Goal: Book appointment/travel/reservation

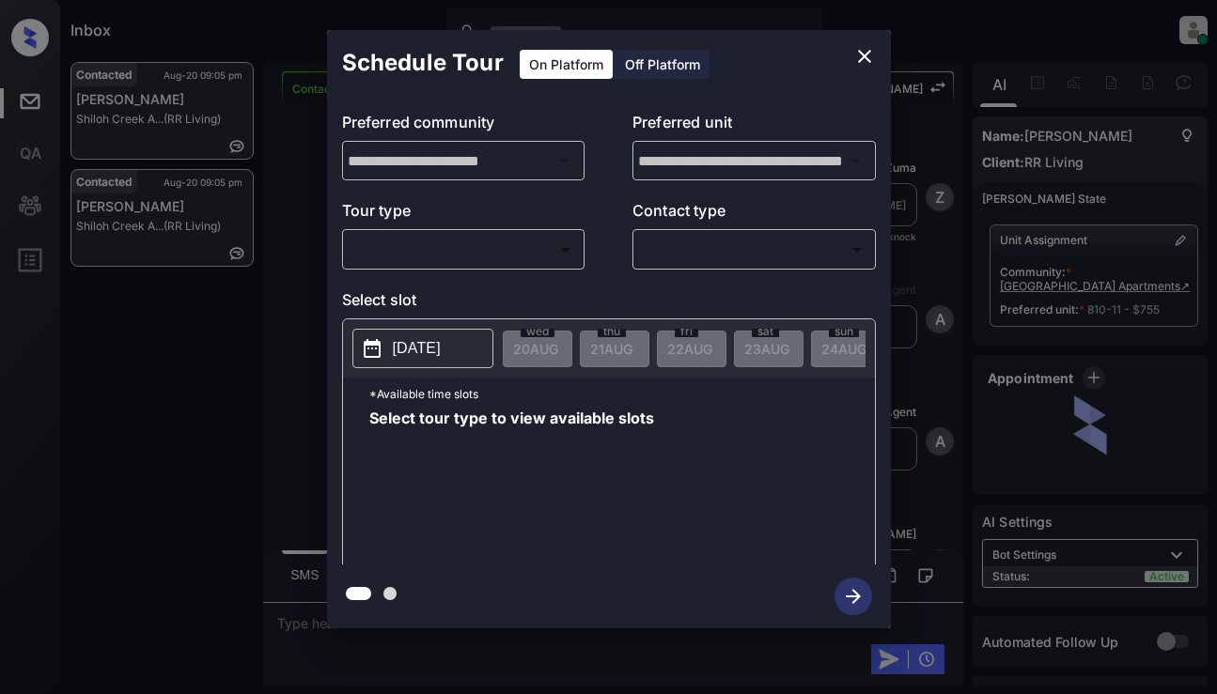
scroll to position [2167, 0]
click at [486, 247] on body "Inbox [PERSON_NAME] Online Set yourself offline Set yourself on break Profile S…" at bounding box center [608, 347] width 1217 height 694
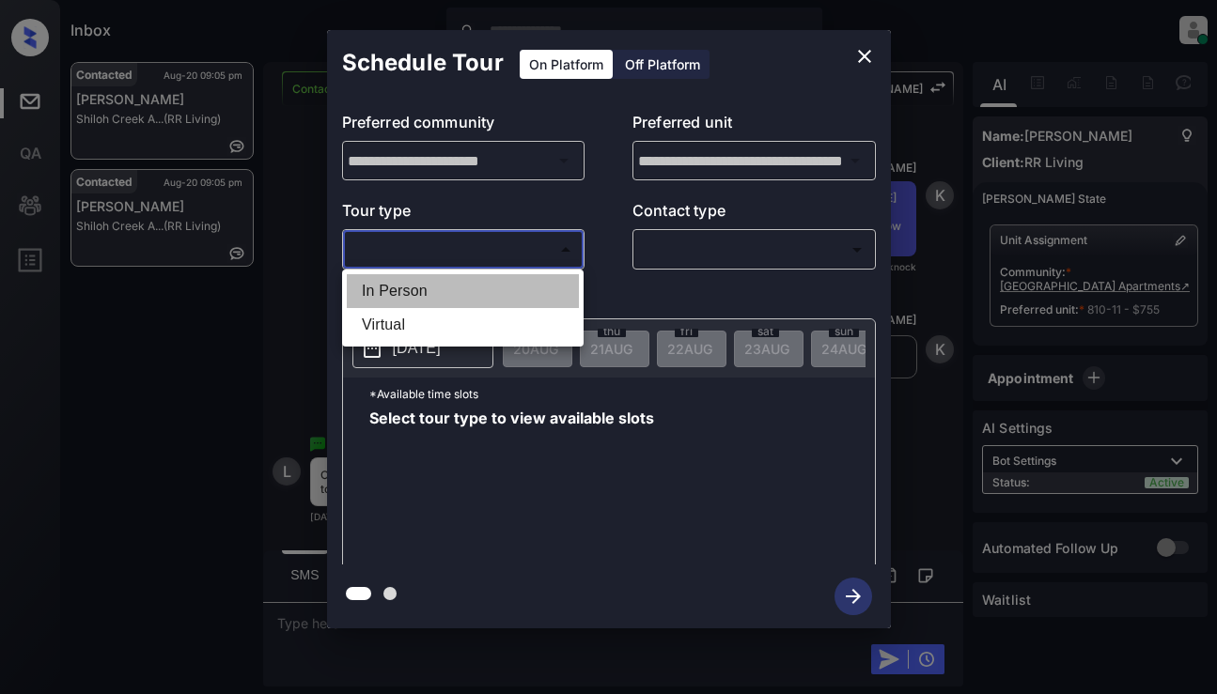
click at [480, 290] on li "In Person" at bounding box center [463, 291] width 232 height 34
type input "********"
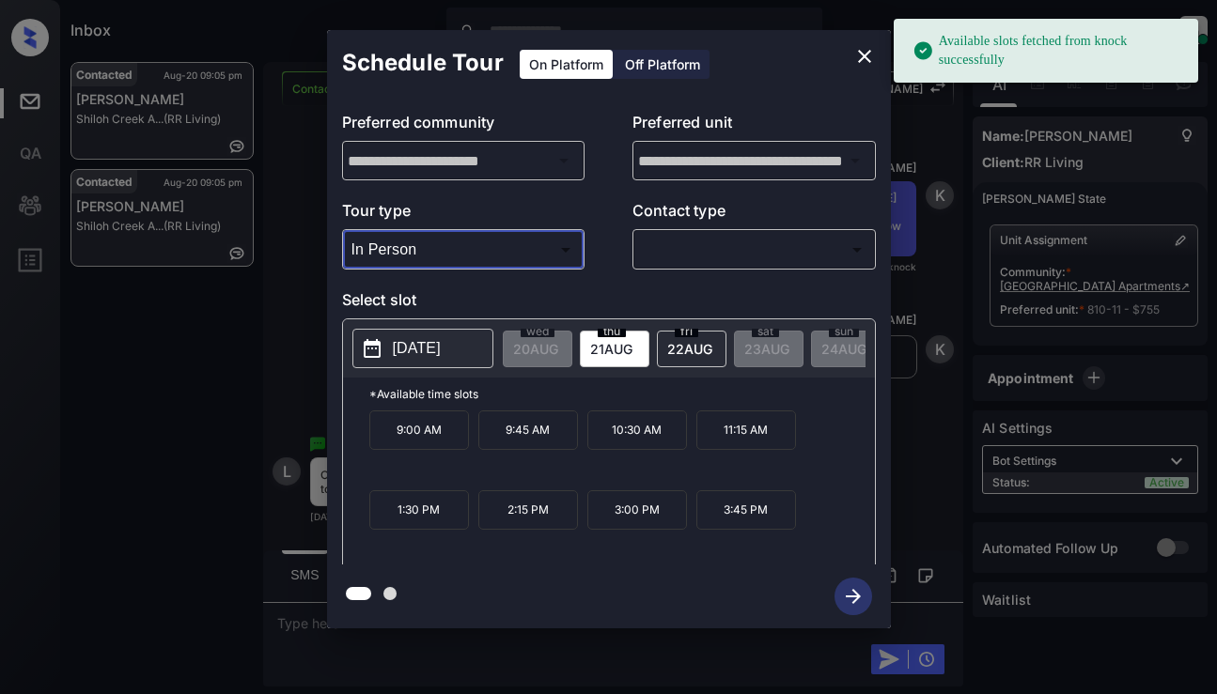
click at [432, 335] on button "[DATE]" at bounding box center [422, 348] width 141 height 39
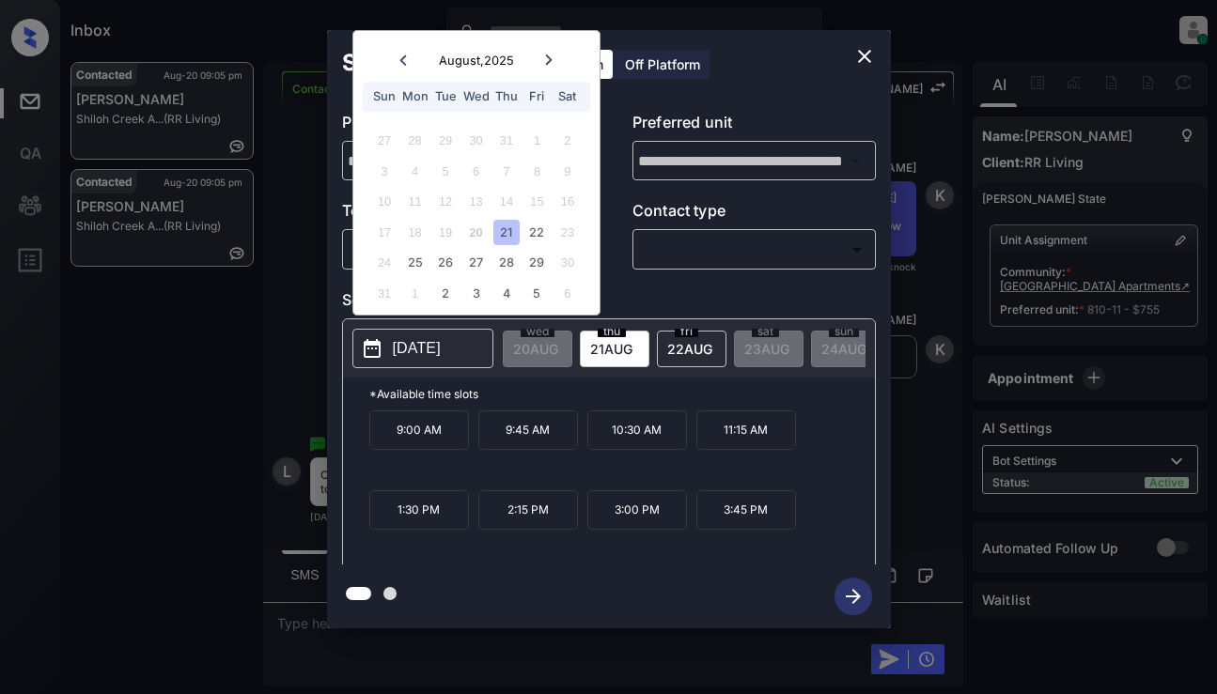
click at [546, 62] on icon at bounding box center [548, 59] width 11 height 11
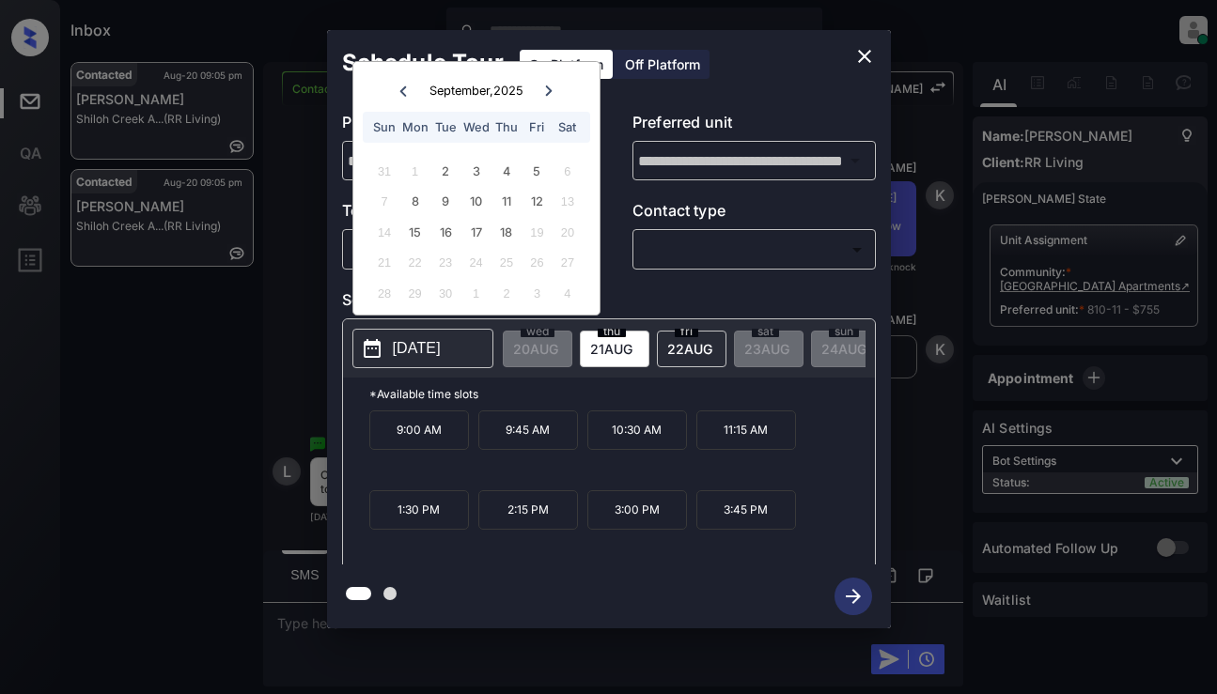
click at [863, 58] on icon "close" at bounding box center [864, 56] width 23 height 23
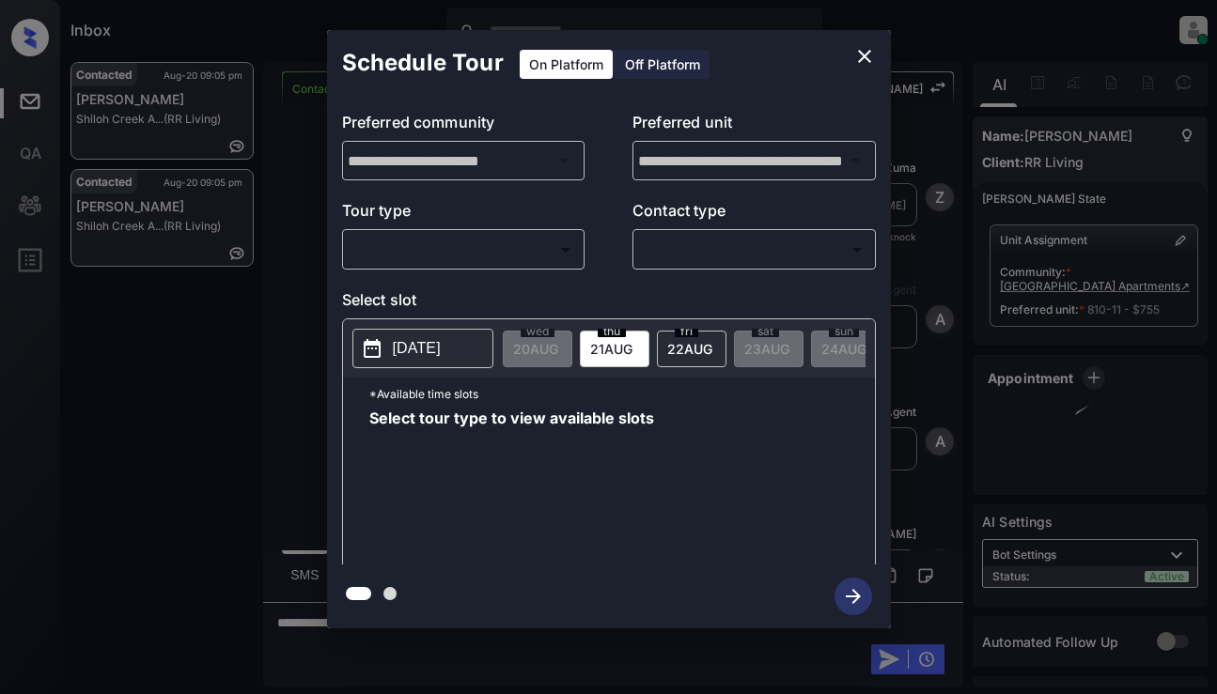
click at [428, 265] on body "Inbox [PERSON_NAME] Online Set yourself offline Set yourself on break Profile S…" at bounding box center [608, 347] width 1217 height 694
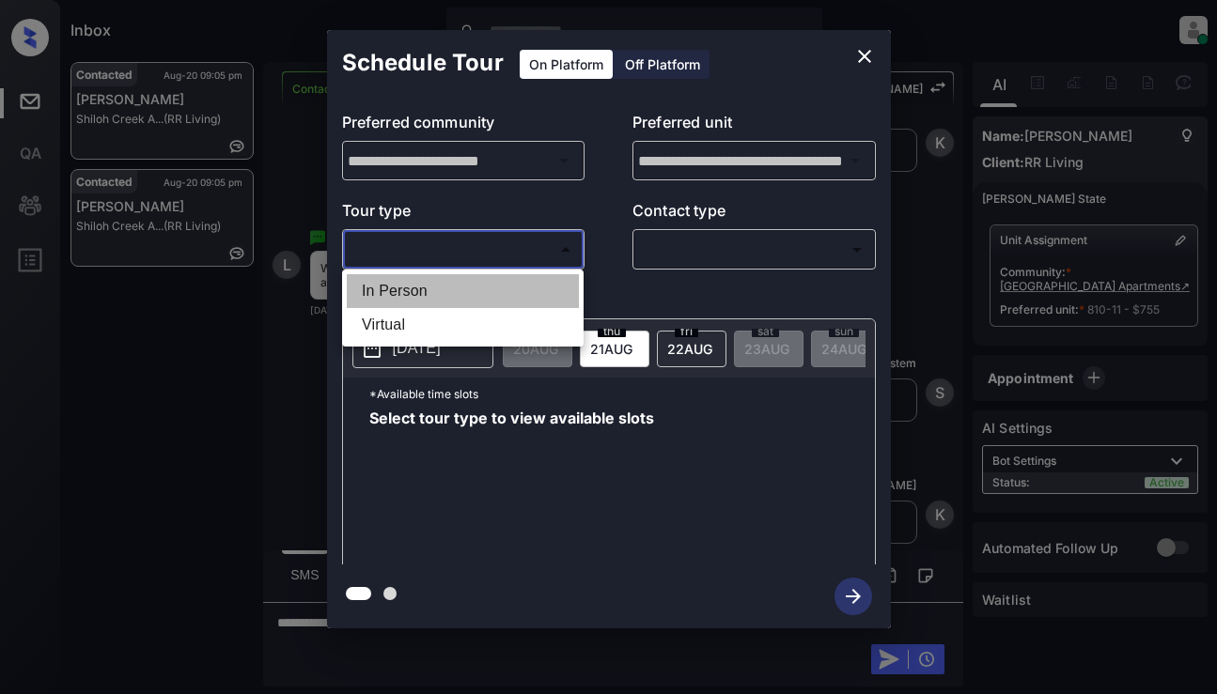
click at [433, 287] on li "In Person" at bounding box center [463, 291] width 232 height 34
type input "********"
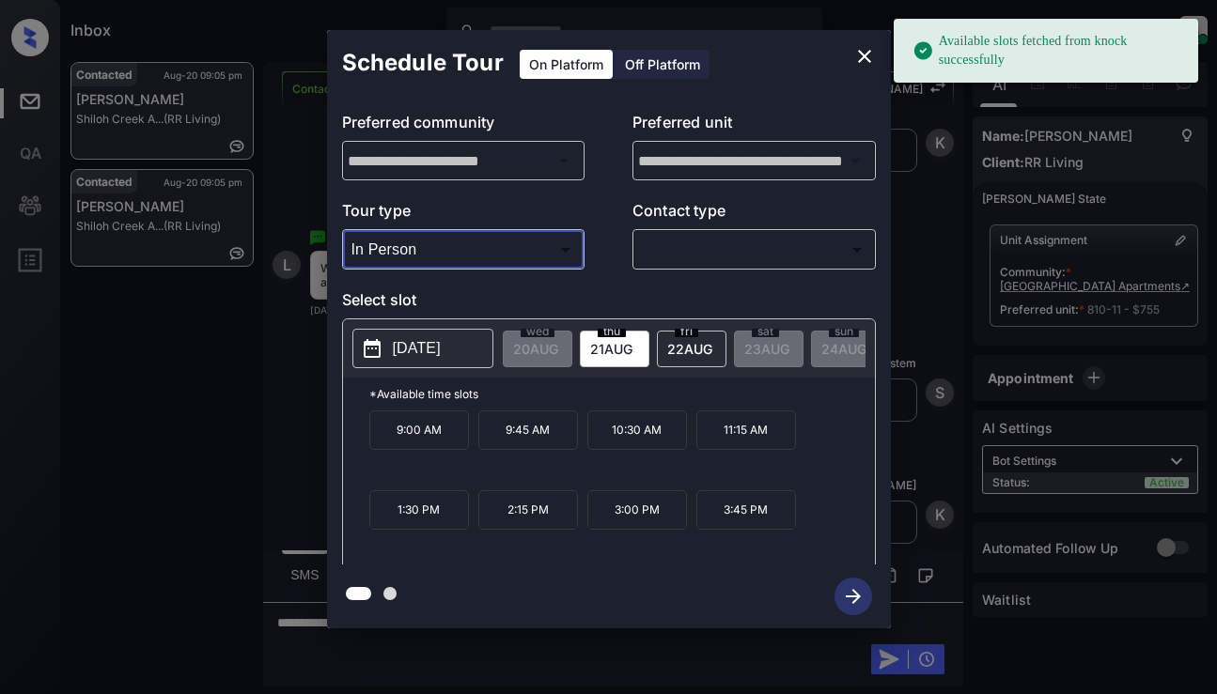
click at [420, 359] on p "[DATE]" at bounding box center [417, 348] width 48 height 23
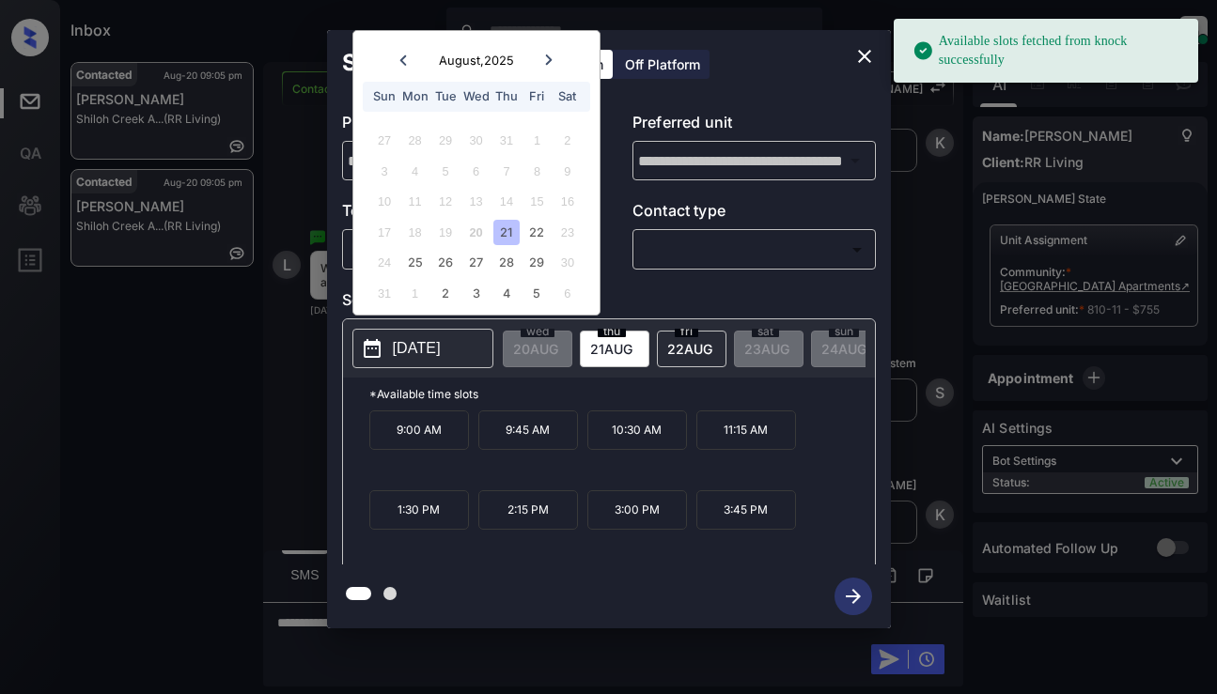
click at [547, 60] on icon at bounding box center [548, 59] width 11 height 11
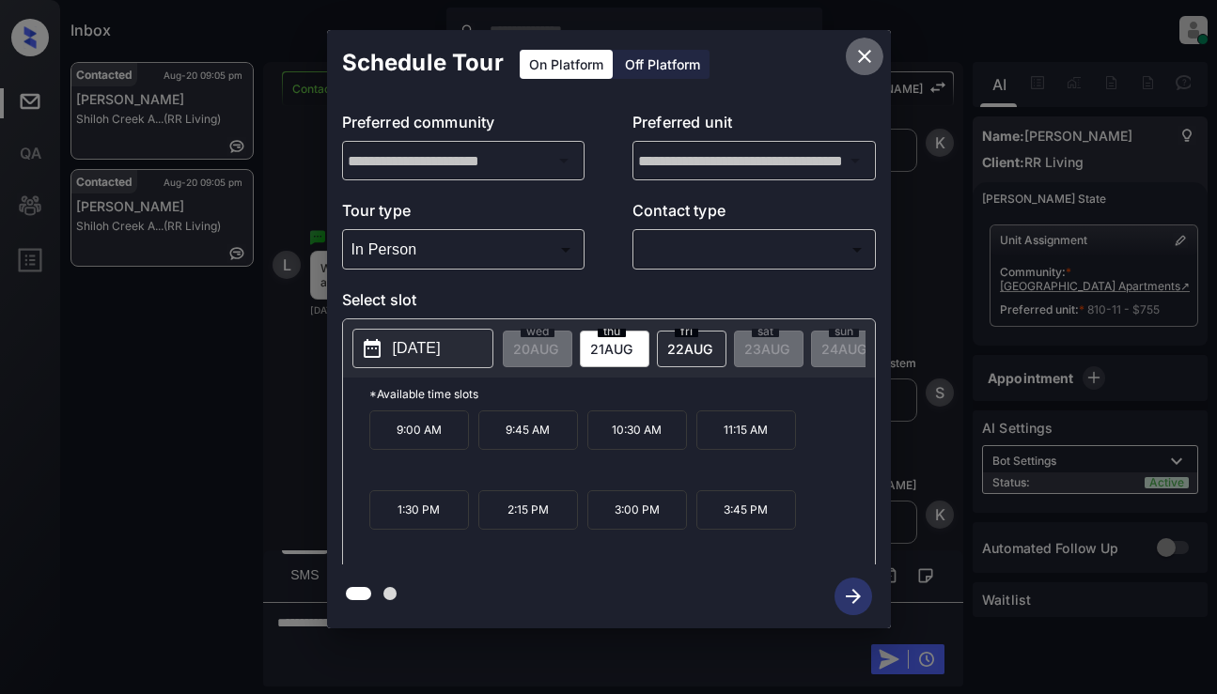
click at [860, 54] on icon "close" at bounding box center [864, 56] width 23 height 23
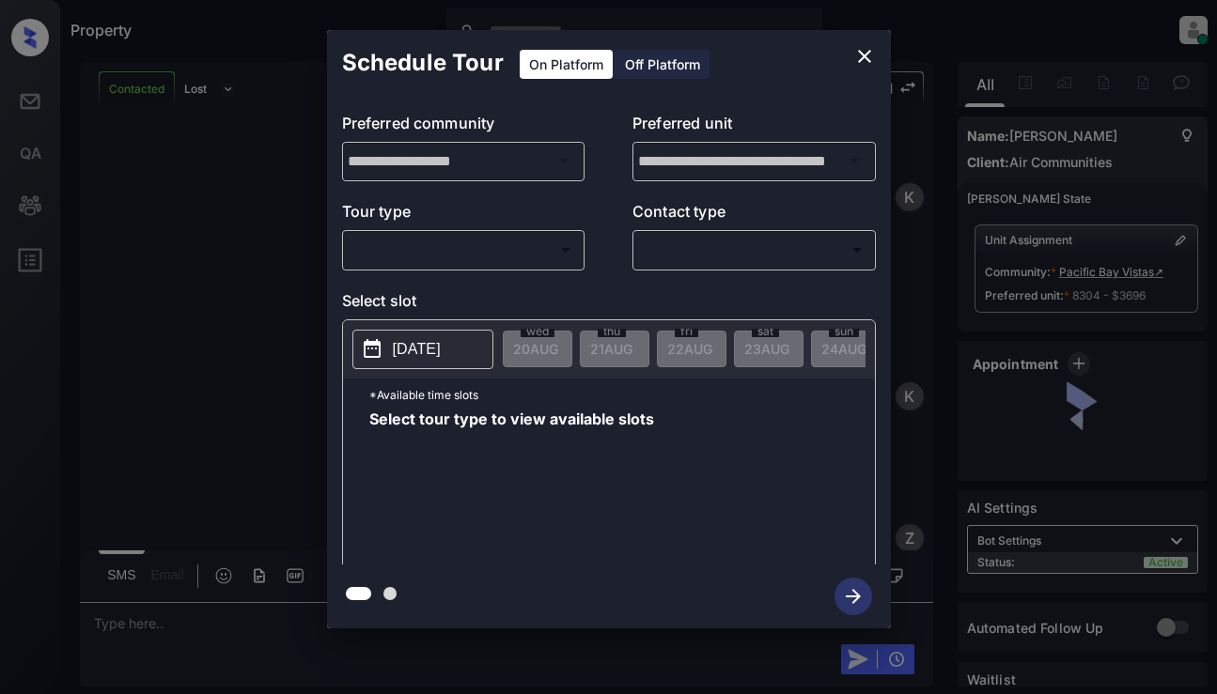
scroll to position [3149, 0]
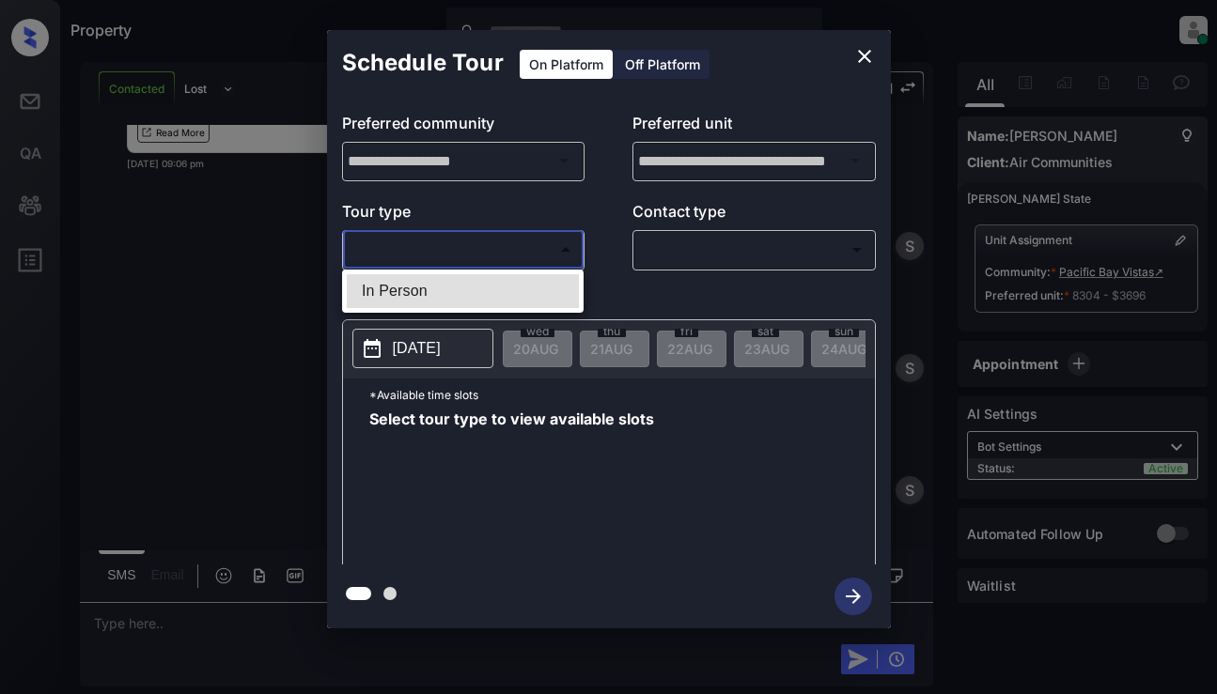
click at [478, 241] on body "Property [PERSON_NAME] Online Set yourself offline Set yourself on break Profil…" at bounding box center [608, 347] width 1217 height 694
click at [470, 287] on li "In Person" at bounding box center [463, 291] width 232 height 34
type input "********"
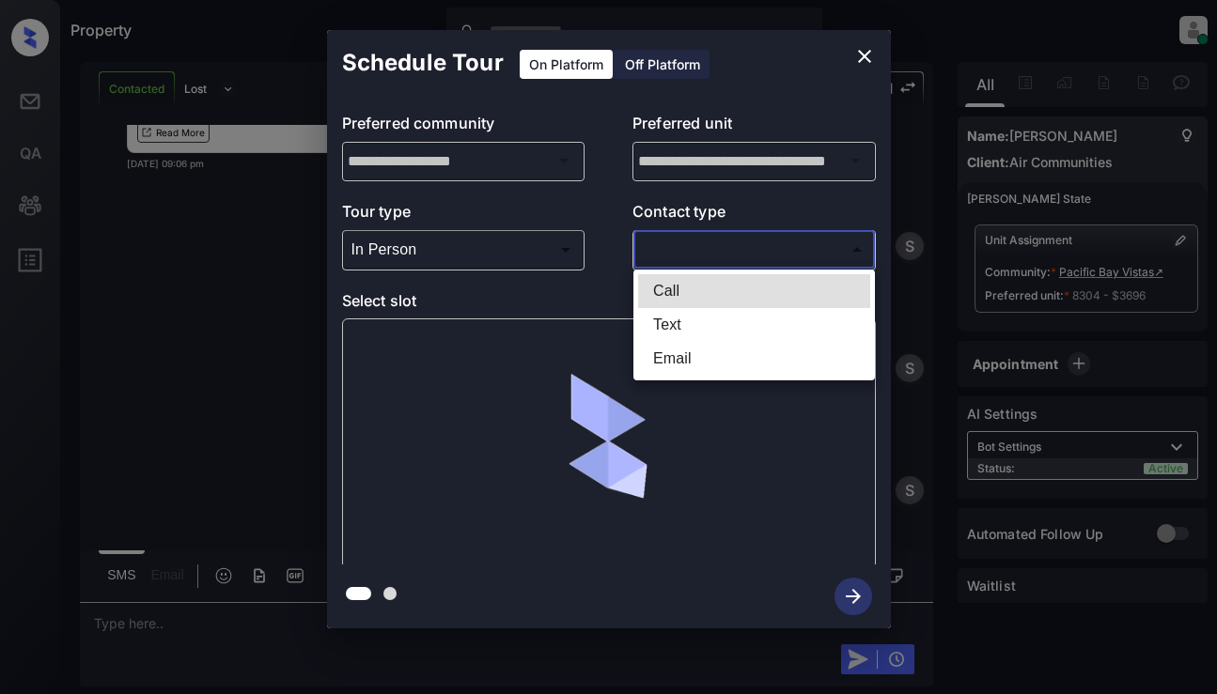
click at [731, 250] on body "Property [PERSON_NAME] Online Set yourself offline Set yourself on break Profil…" at bounding box center [608, 347] width 1217 height 694
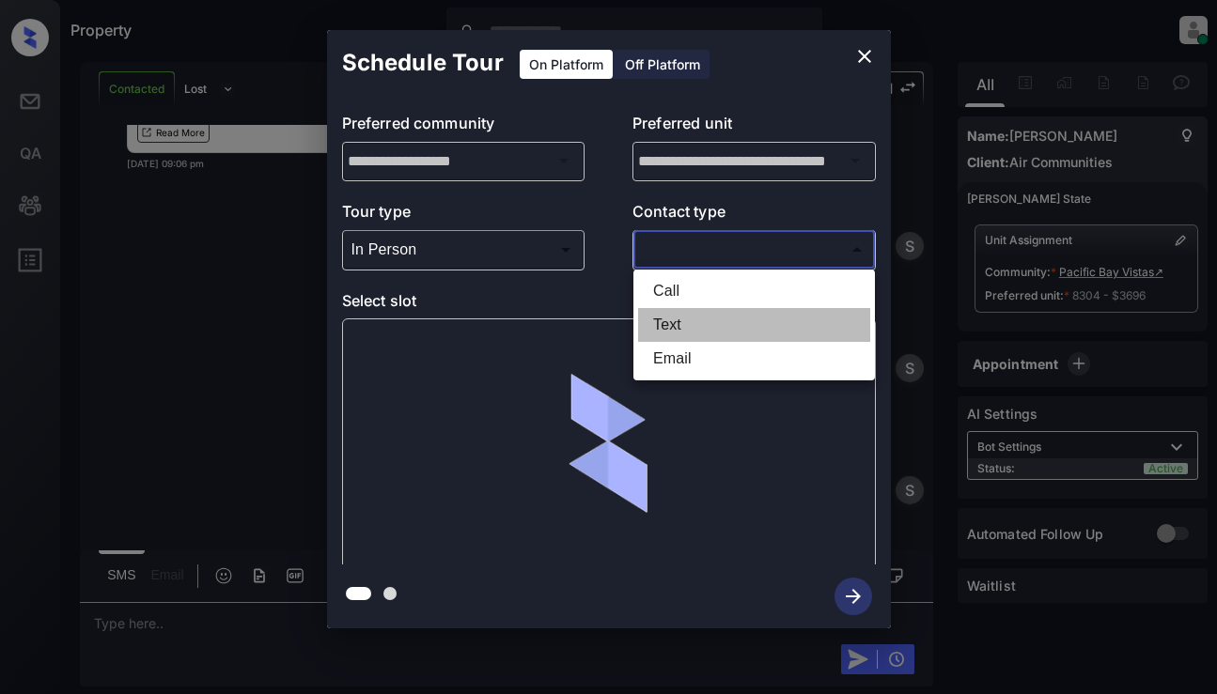
click at [705, 320] on li "Text" at bounding box center [754, 325] width 232 height 34
type input "****"
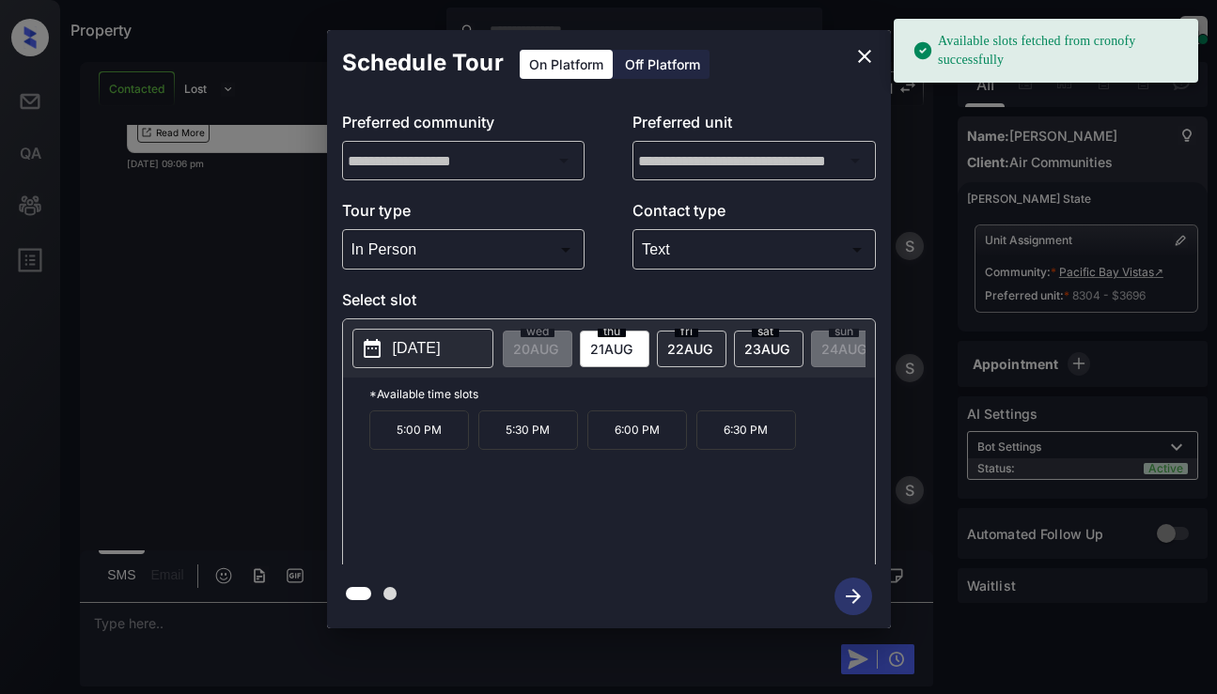
click at [429, 350] on p "[DATE]" at bounding box center [417, 348] width 48 height 23
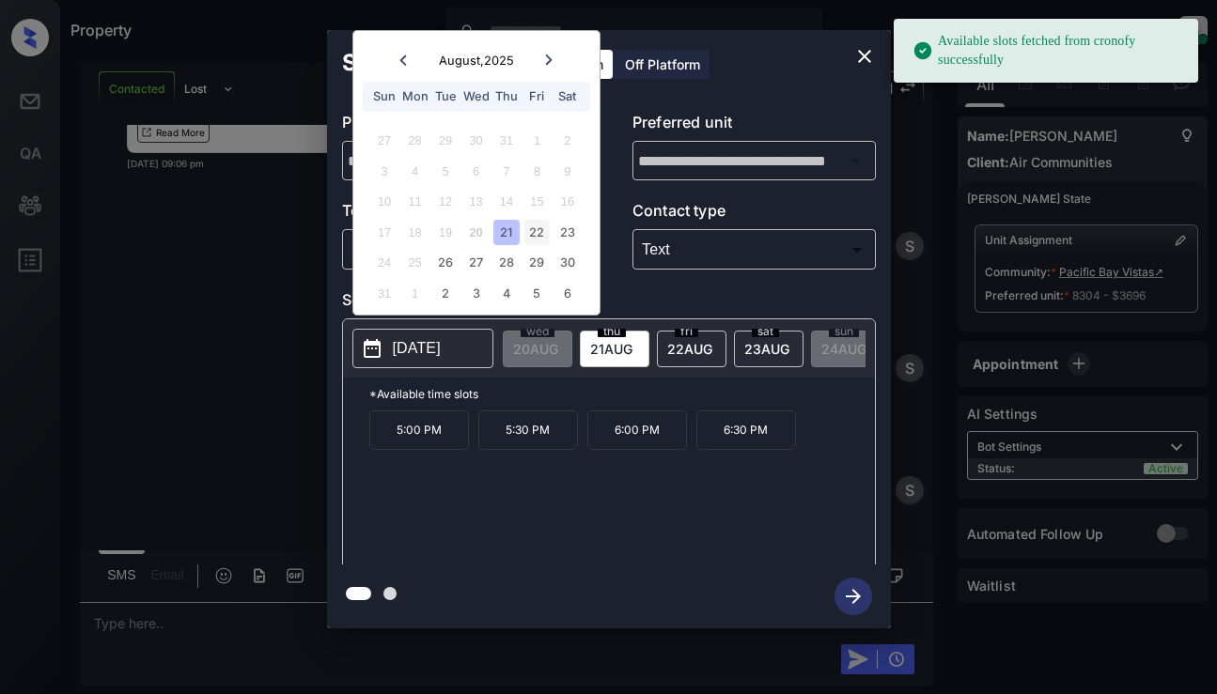
click at [535, 232] on div "22" at bounding box center [536, 232] width 25 height 25
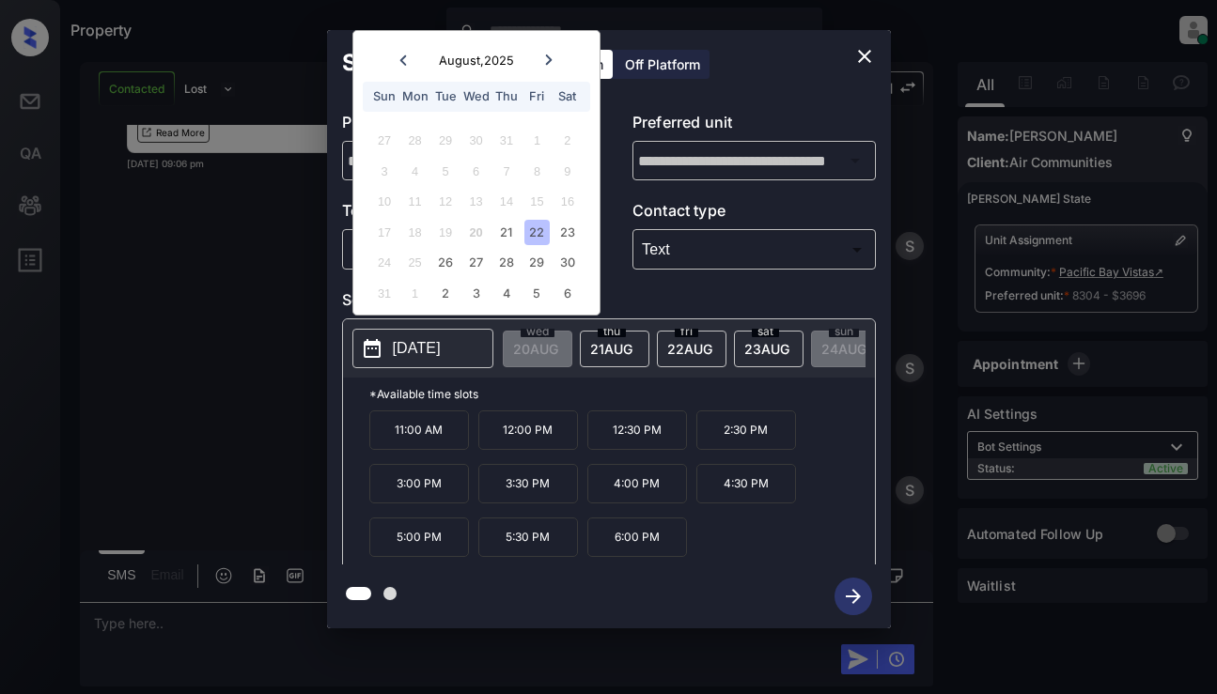
click at [533, 433] on p "12:00 PM" at bounding box center [528, 430] width 100 height 39
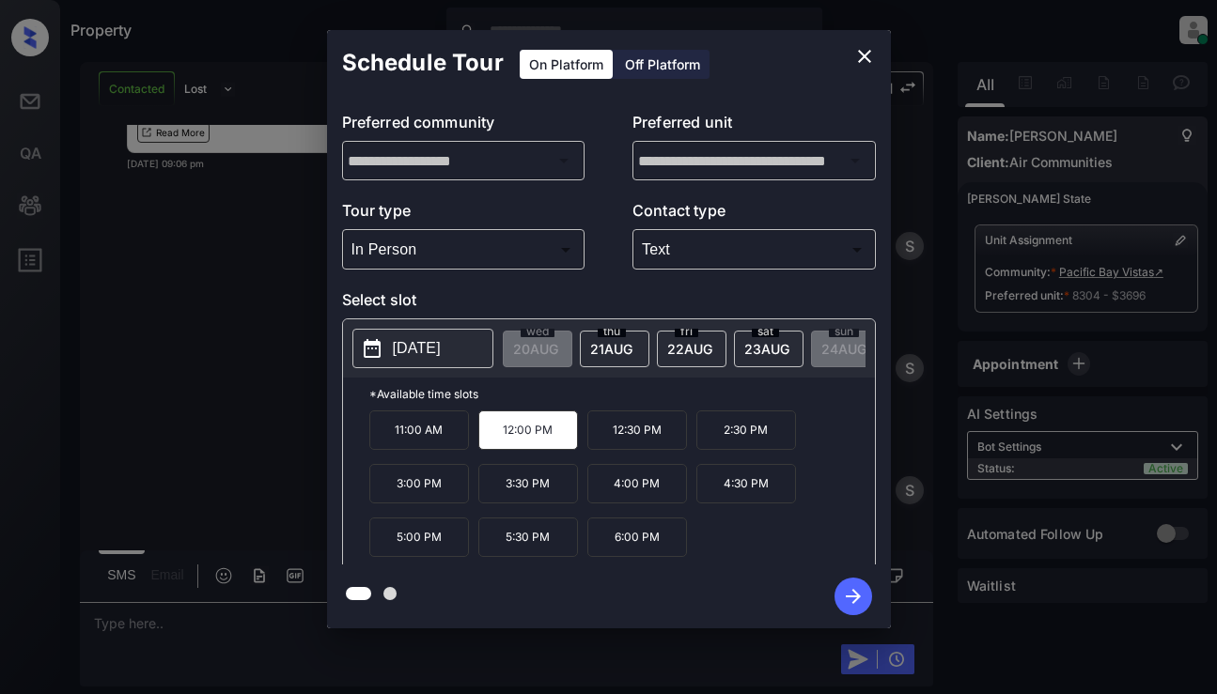
click at [855, 595] on icon "button" at bounding box center [853, 597] width 38 height 38
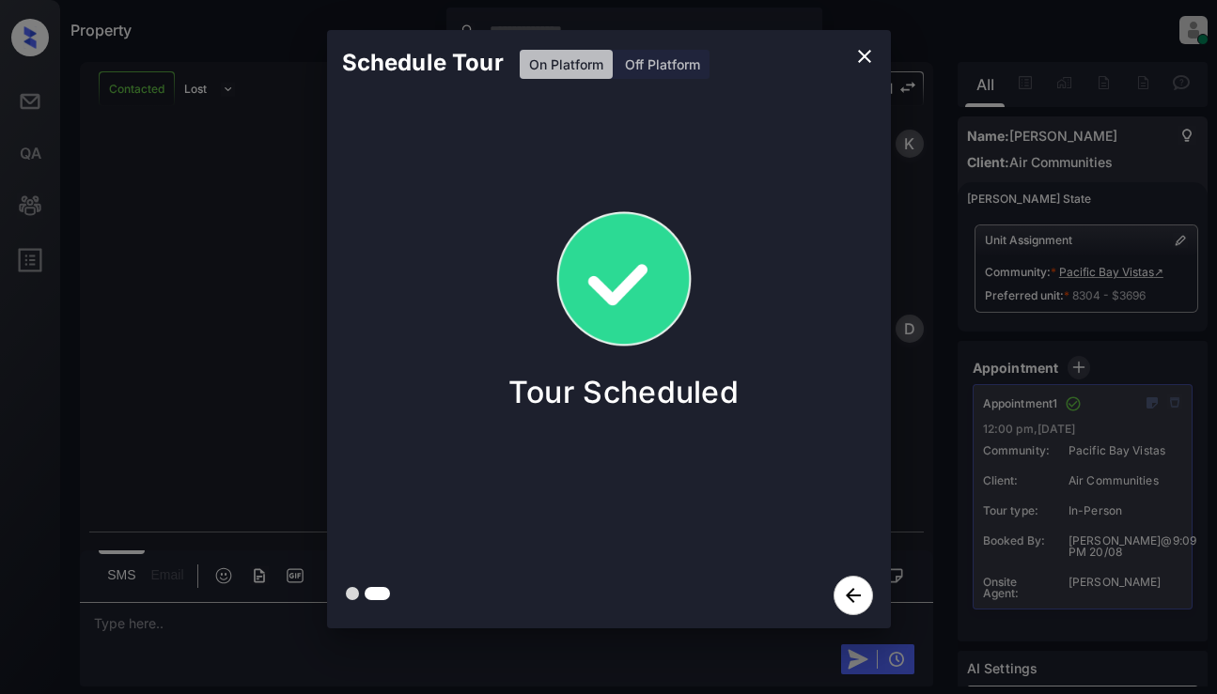
scroll to position [3945, 0]
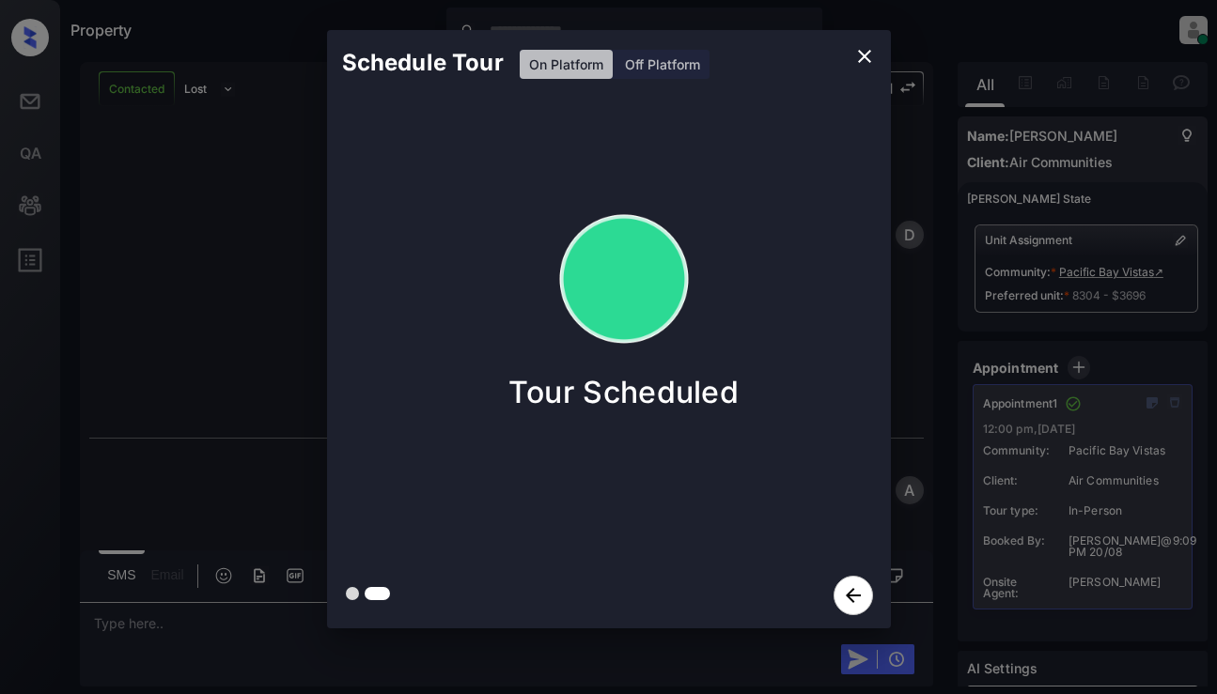
click at [145, 303] on div "Schedule Tour On Platform Off Platform Tour Scheduled" at bounding box center [608, 329] width 1217 height 659
